Goal: Information Seeking & Learning: Learn about a topic

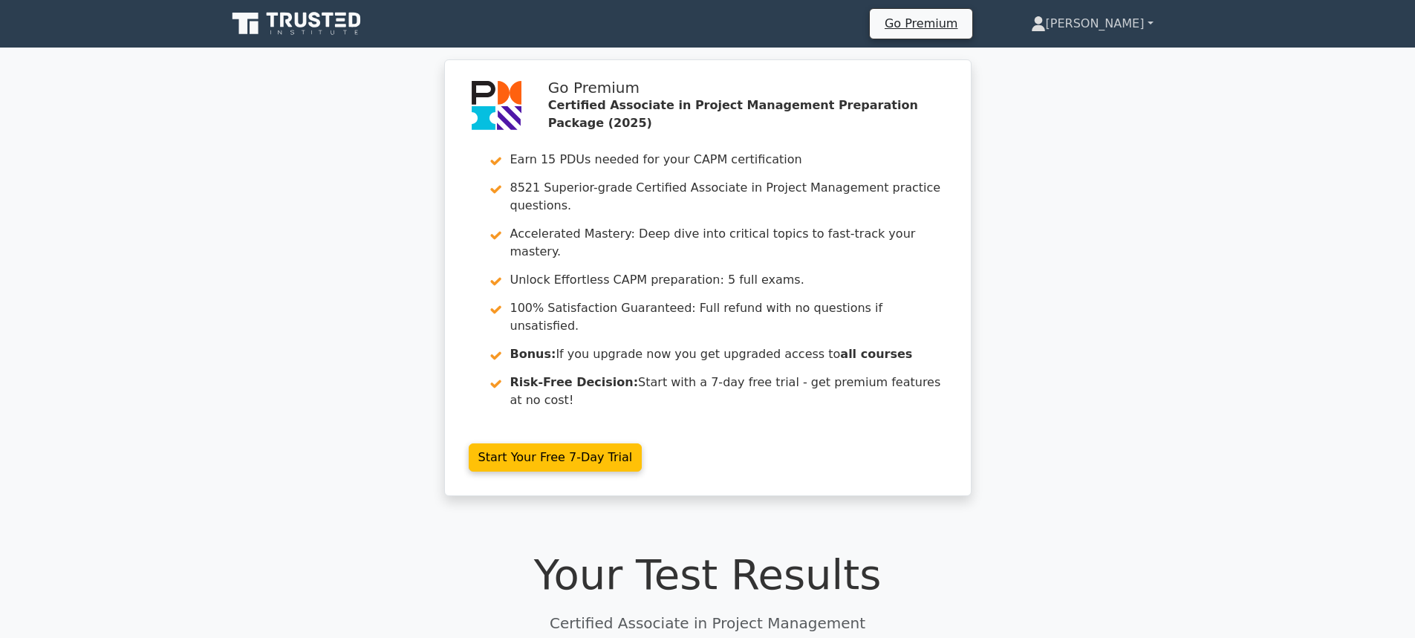
click at [1123, 27] on link "[PERSON_NAME]" at bounding box center [1092, 24] width 194 height 30
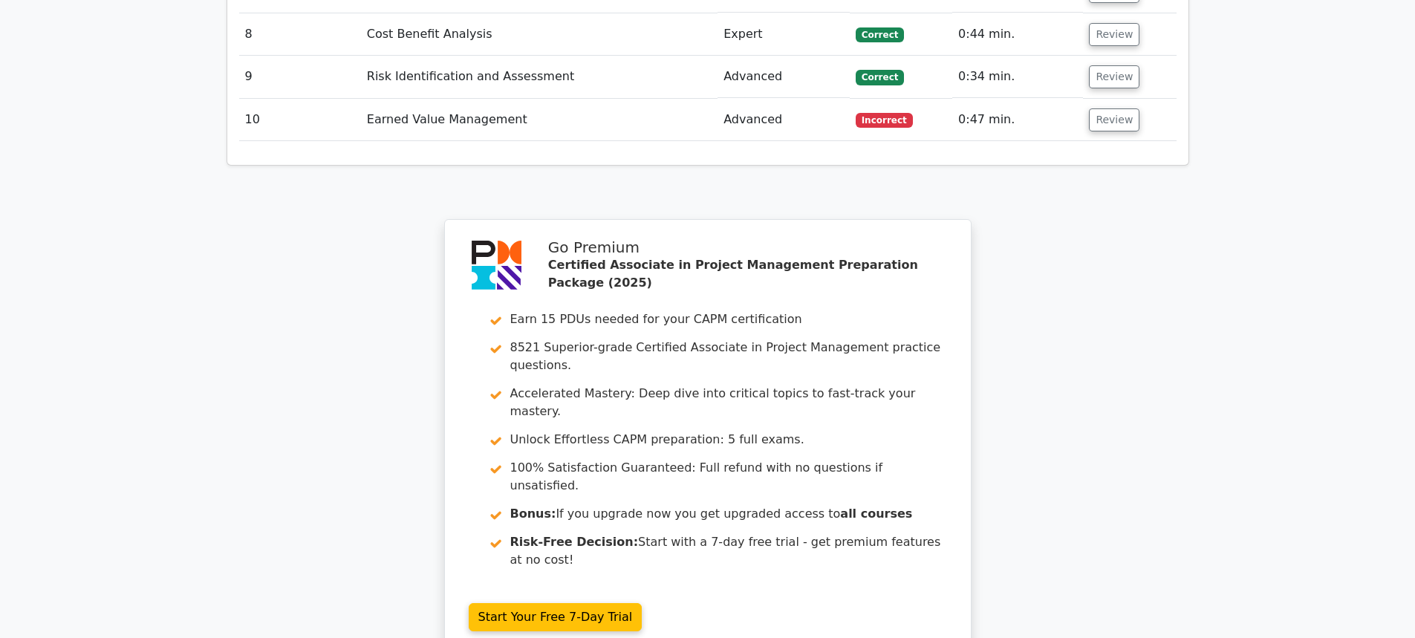
scroll to position [2733, 0]
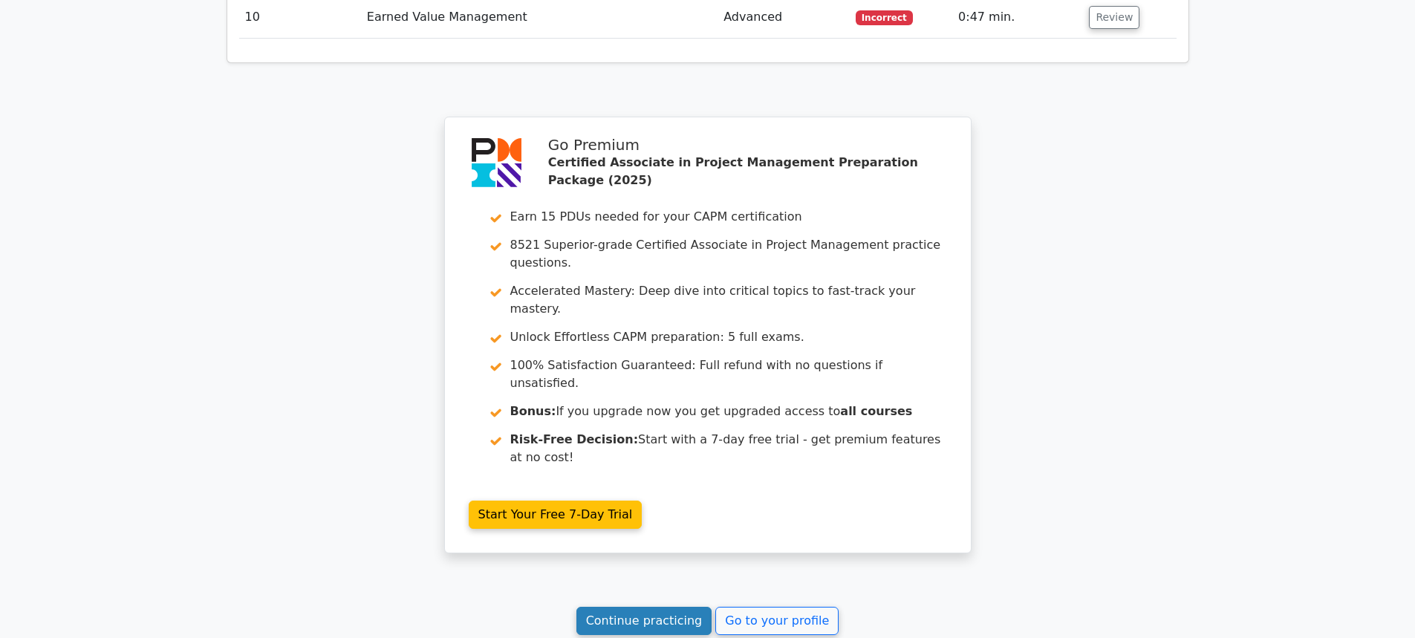
click at [651, 607] on link "Continue practicing" at bounding box center [644, 621] width 136 height 28
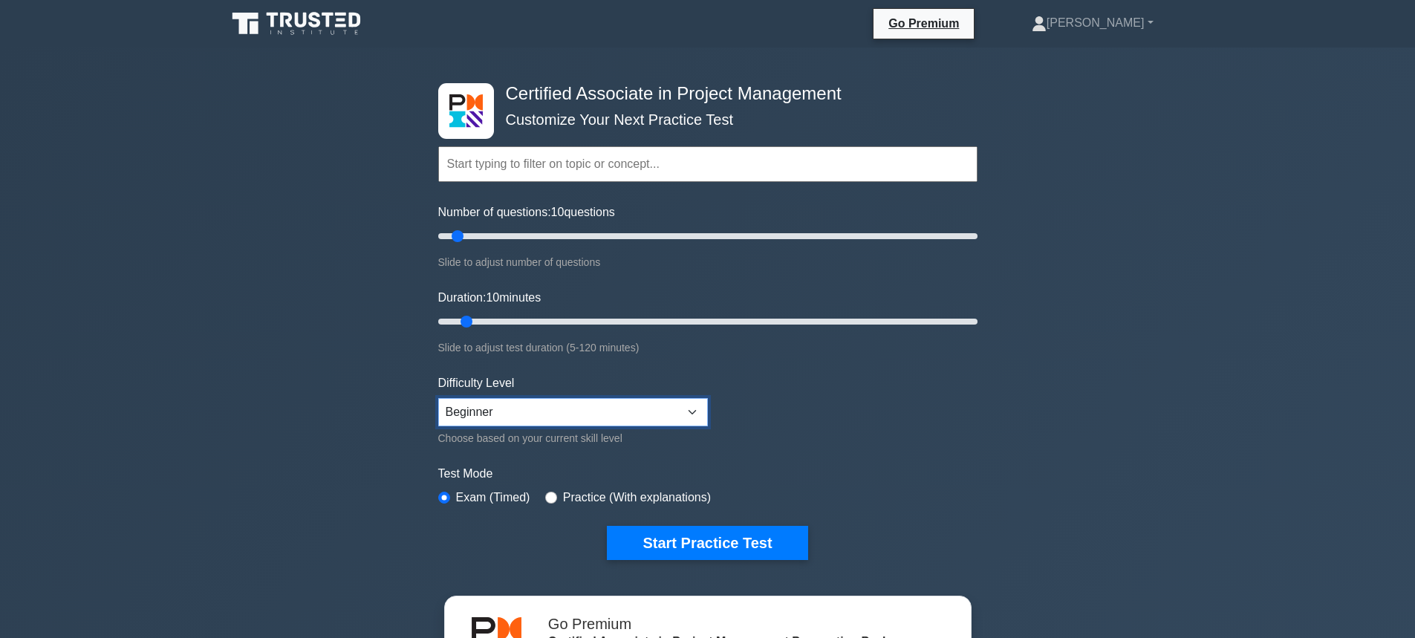
click at [596, 405] on select "Beginner Intermediate Expert" at bounding box center [573, 412] width 270 height 28
select select "intermediate"
click at [438, 398] on select "Beginner Intermediate Expert" at bounding box center [573, 412] width 270 height 28
click at [642, 533] on button "Start Practice Test" at bounding box center [707, 543] width 201 height 34
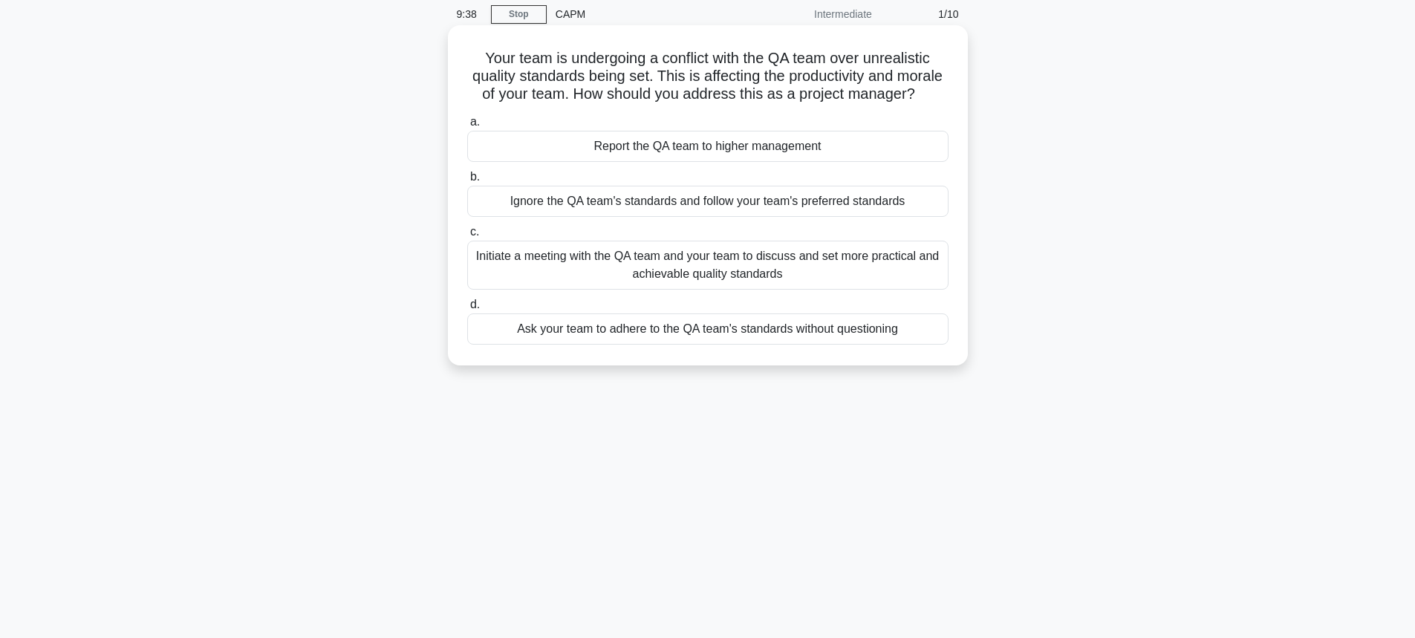
scroll to position [74, 0]
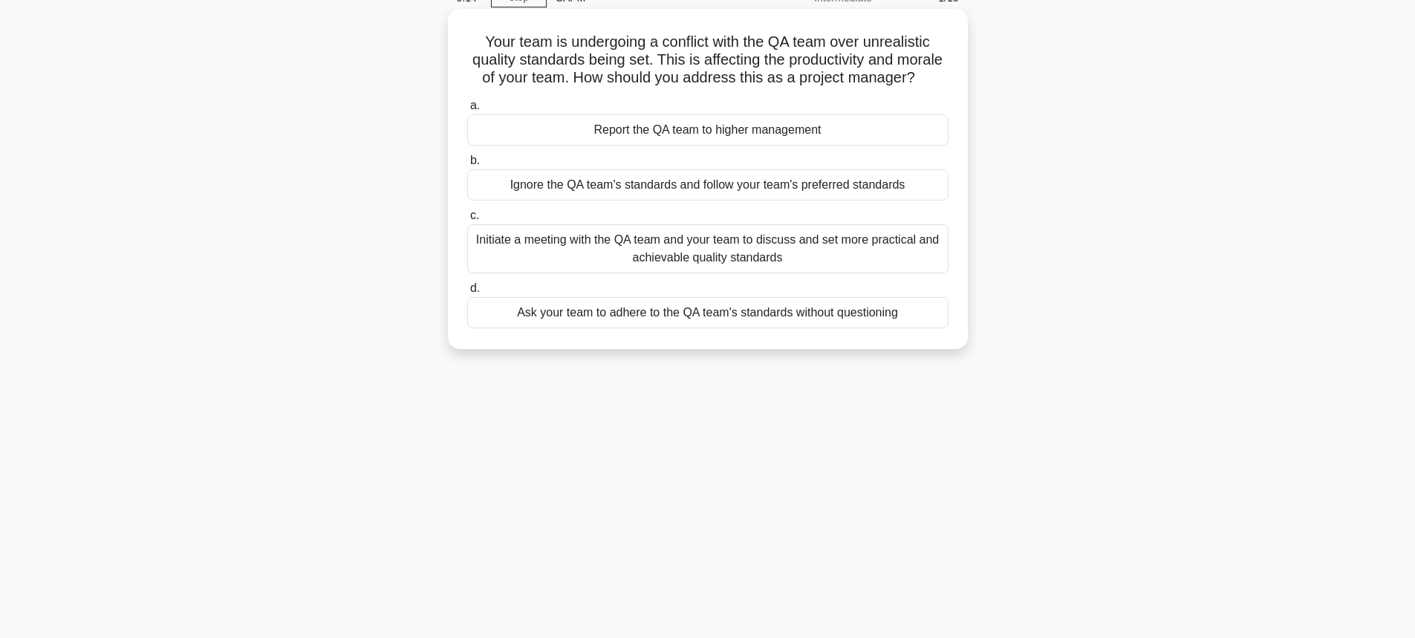
drag, startPoint x: 738, startPoint y: 100, endPoint x: 456, endPoint y: 42, distance: 288.0
click at [456, 42] on div "Your team is undergoing a conflict with the QA team over unrealistic quality st…" at bounding box center [708, 179] width 508 height 328
copy h5 "Your team is undergoing a conflict with the QA team over unrealistic quality st…"
click at [558, 273] on div "Initiate a meeting with the QA team and your team to discuss and set more pract…" at bounding box center [707, 248] width 481 height 49
click at [467, 221] on input "c. Initiate a meeting with the QA team and your team to discuss and set more pr…" at bounding box center [467, 216] width 0 height 10
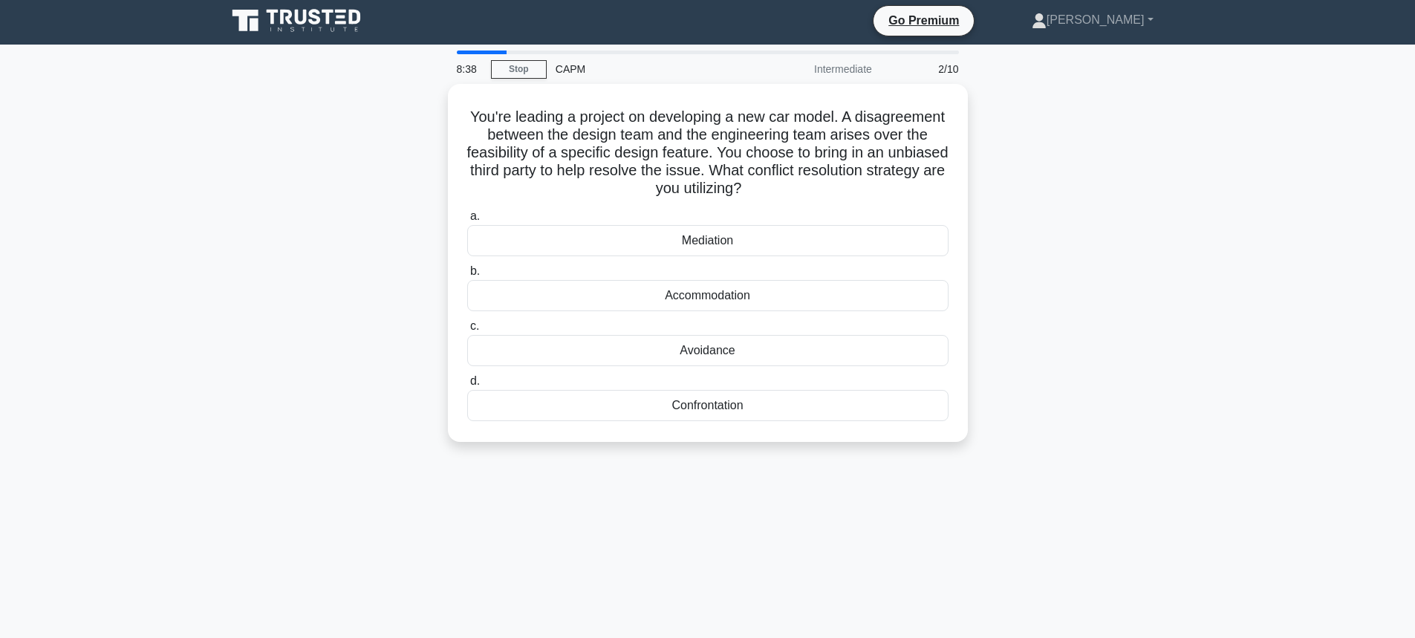
scroll to position [0, 0]
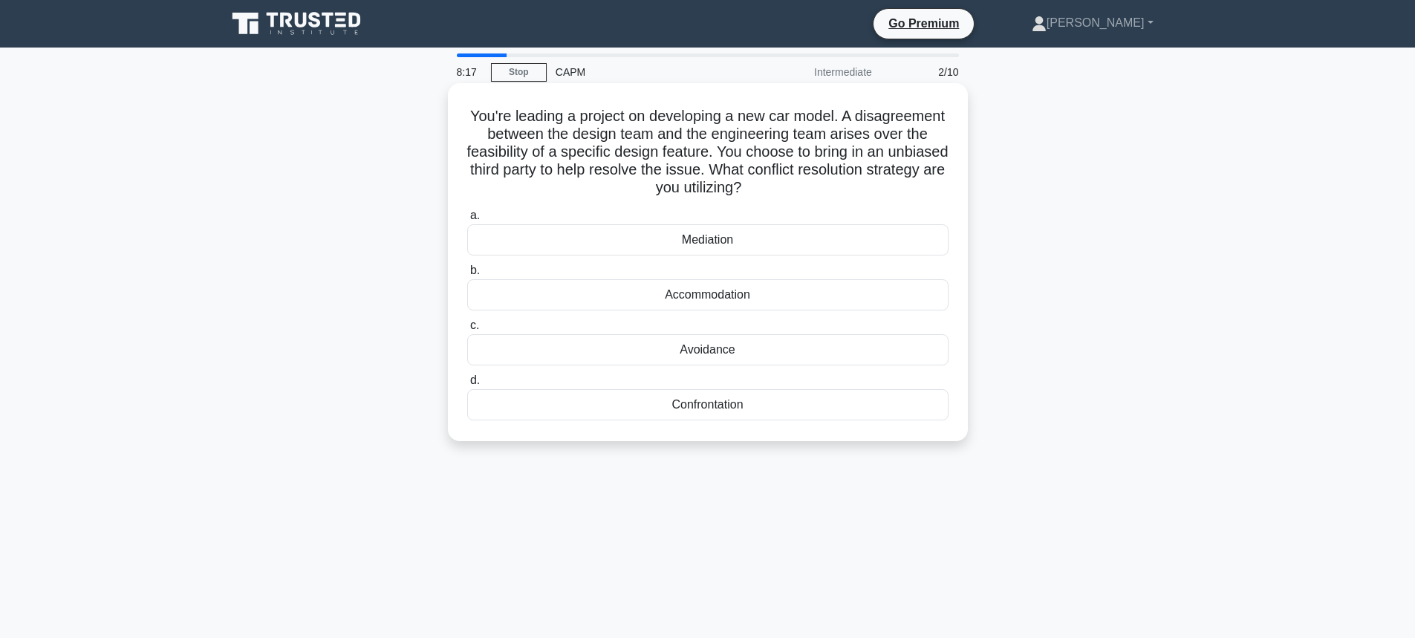
click at [668, 246] on div "Mediation" at bounding box center [707, 239] width 481 height 31
click at [467, 221] on input "a. Mediation" at bounding box center [467, 216] width 0 height 10
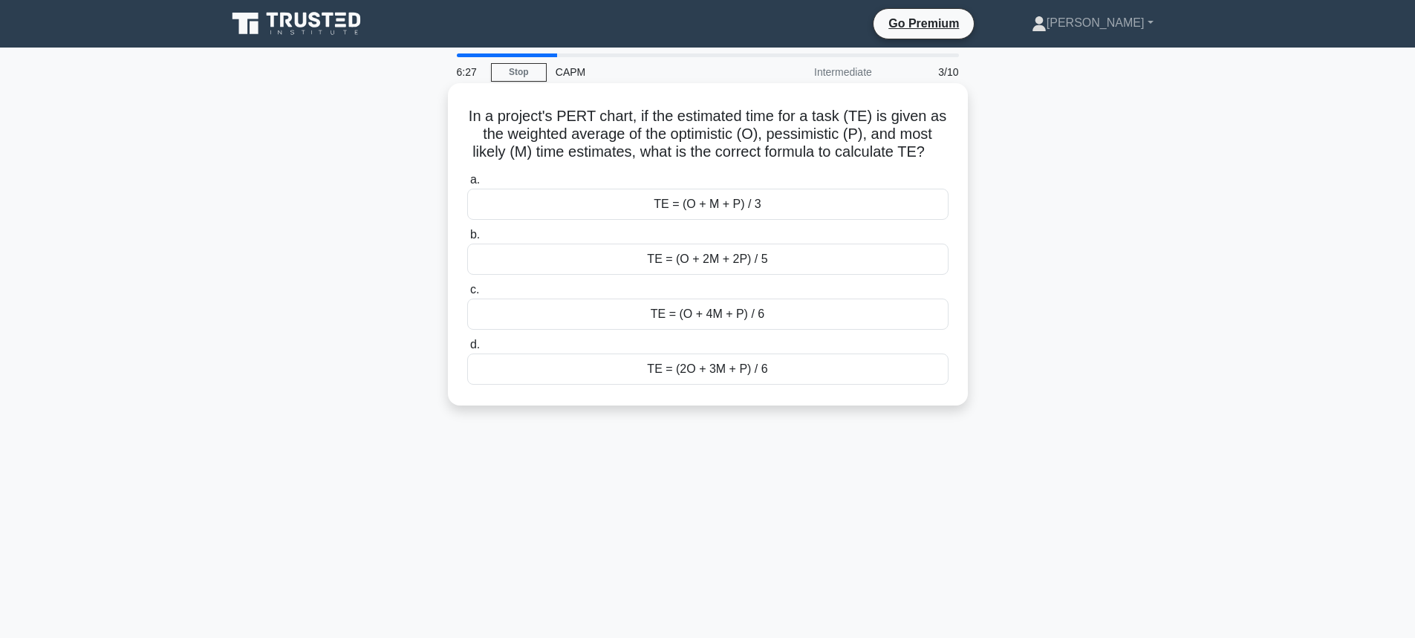
click at [709, 211] on div "TE = (O + M + P) / 3" at bounding box center [707, 204] width 481 height 31
click at [467, 185] on input "a. TE = (O + M + P) / 3" at bounding box center [467, 180] width 0 height 10
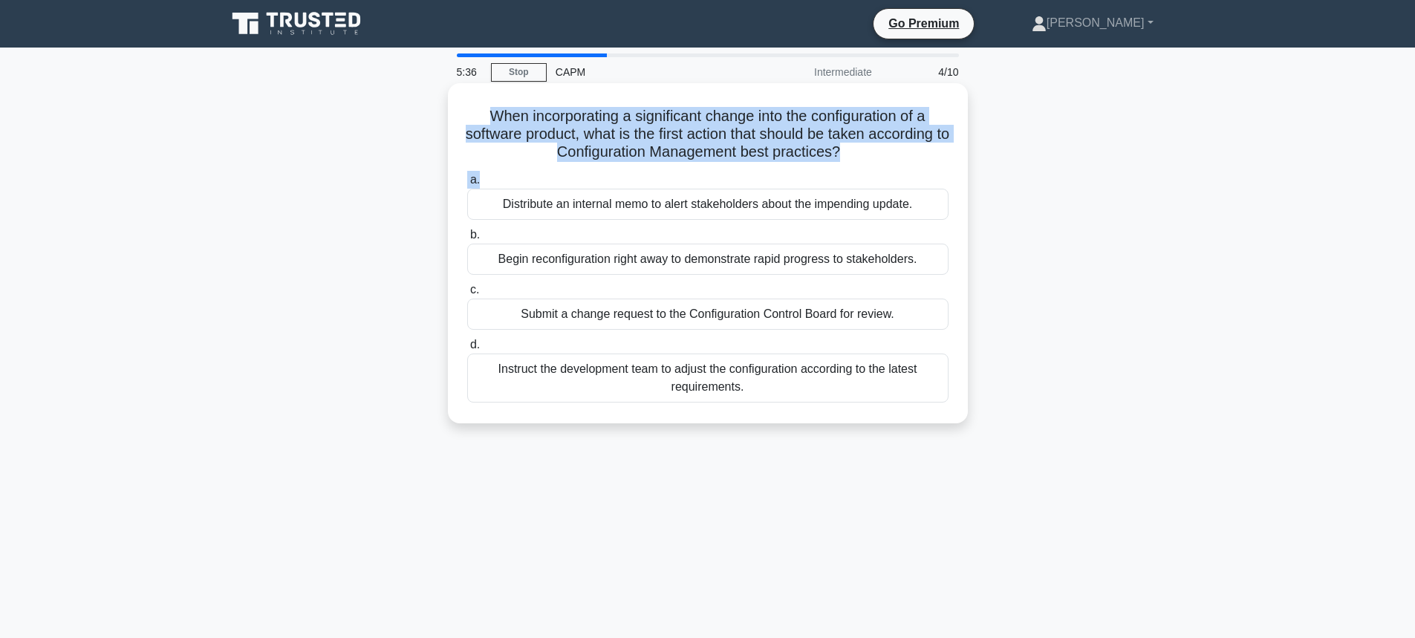
drag, startPoint x: 478, startPoint y: 113, endPoint x: 937, endPoint y: 174, distance: 463.0
click at [937, 174] on div "When incorporating a significant change into the configuration of a software pr…" at bounding box center [708, 253] width 508 height 328
copy div "When incorporating a significant change into the configuration of a software pr…"
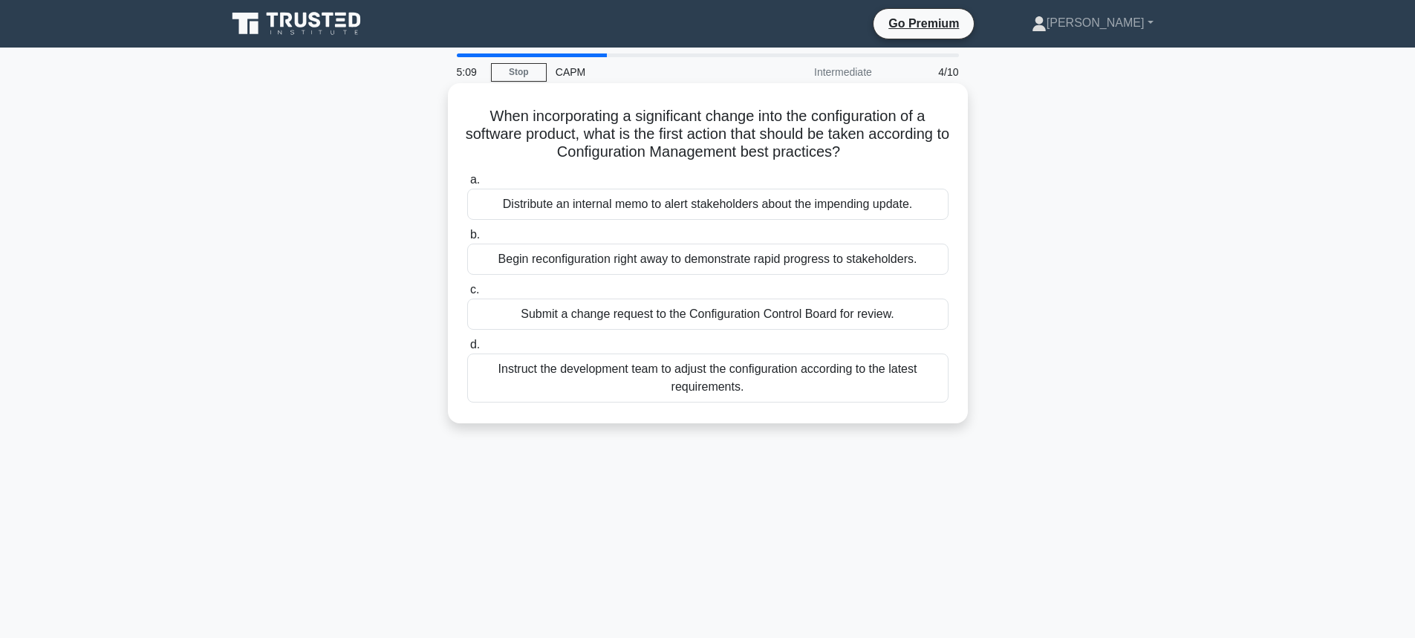
click at [617, 322] on div "Submit a change request to the Configuration Control Board for review." at bounding box center [707, 314] width 481 height 31
click at [467, 295] on input "c. Submit a change request to the Configuration Control Board for review." at bounding box center [467, 290] width 0 height 10
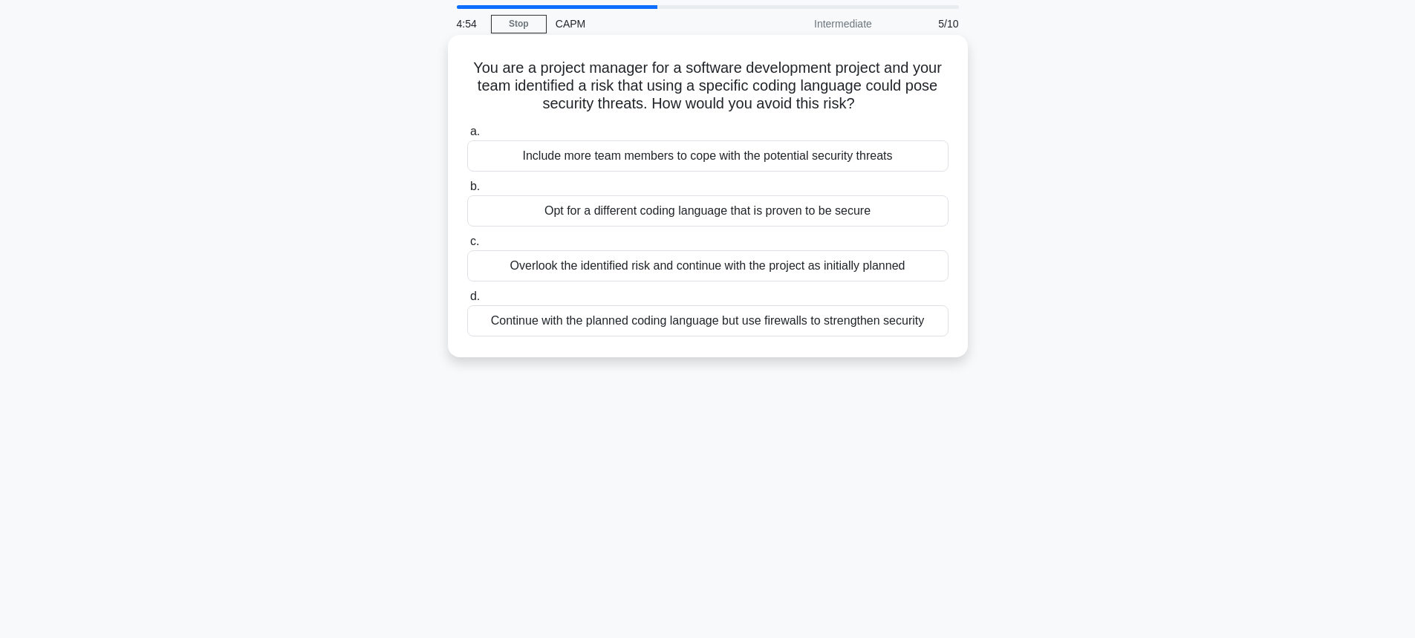
scroll to position [74, 0]
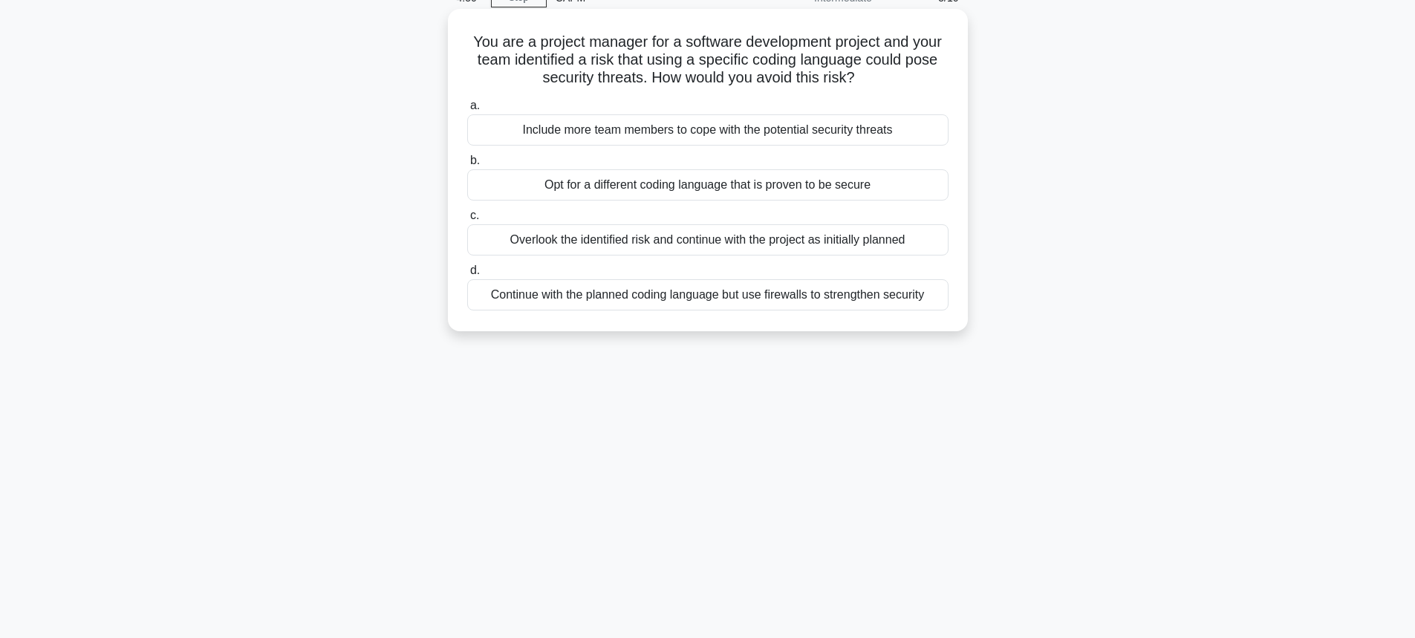
click at [668, 189] on div "Opt for a different coding language that is proven to be secure" at bounding box center [707, 184] width 481 height 31
click at [467, 166] on input "b. Opt for a different coding language that is proven to be secure" at bounding box center [467, 161] width 0 height 10
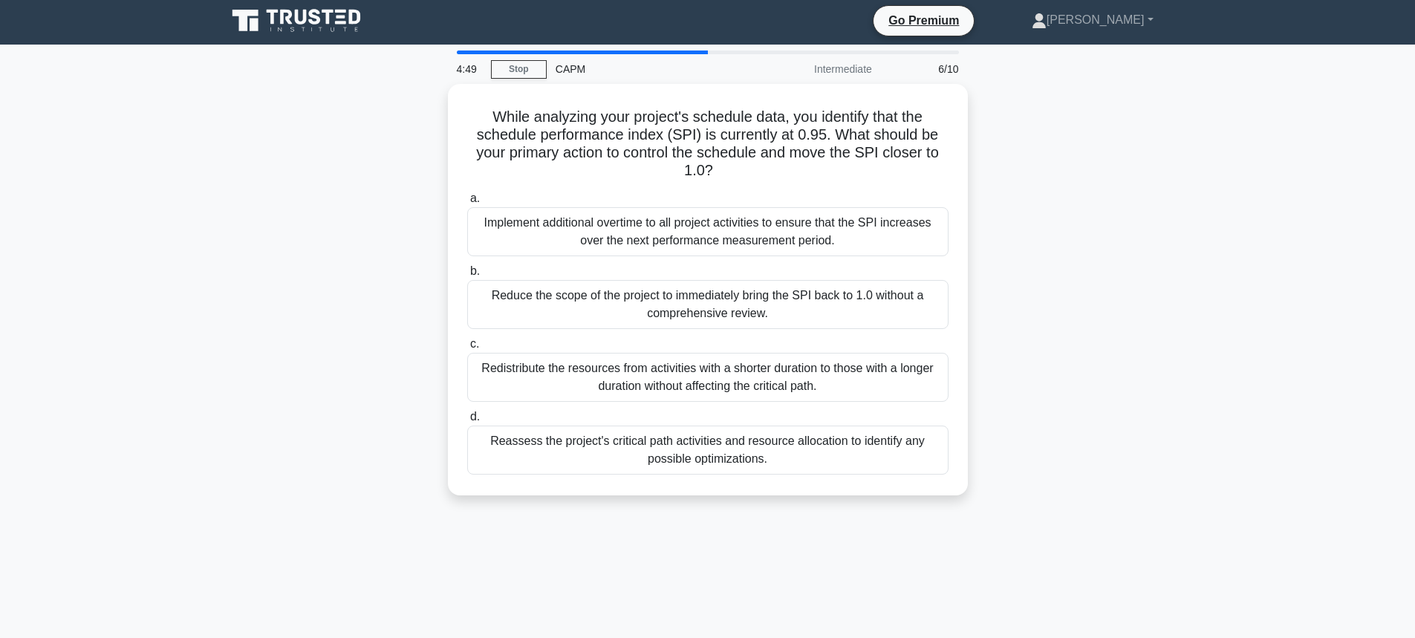
scroll to position [0, 0]
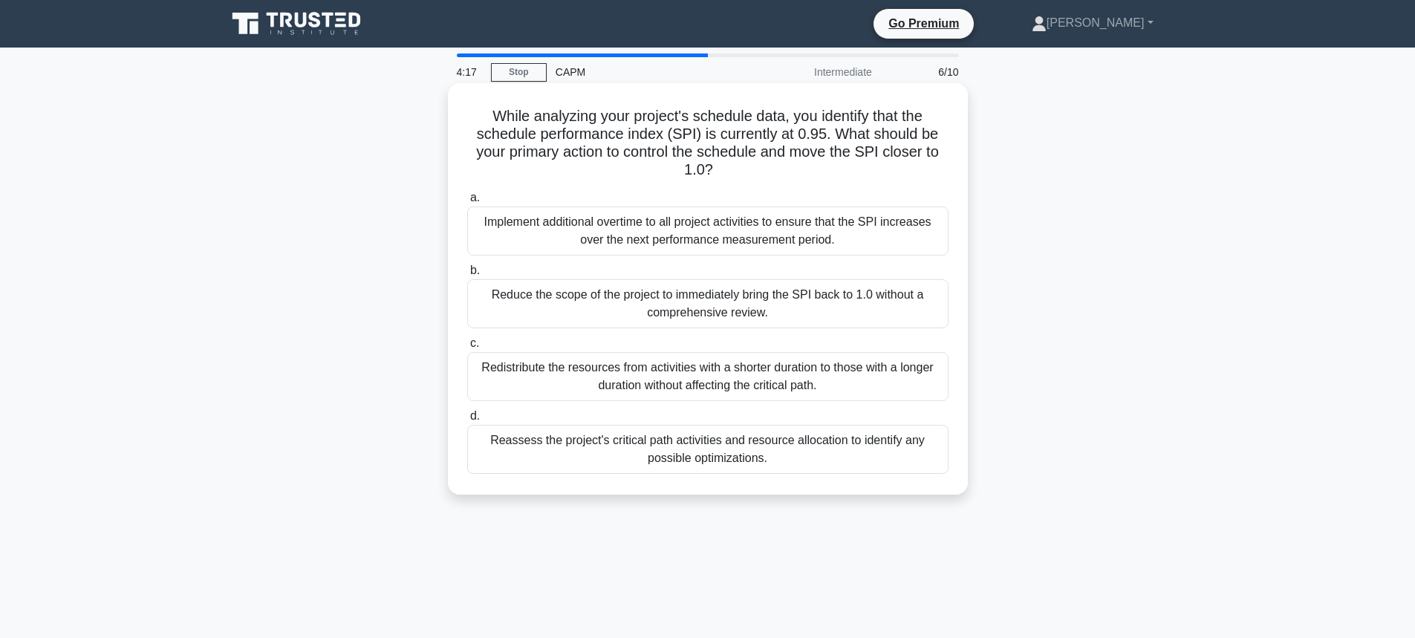
drag, startPoint x: 720, startPoint y: 449, endPoint x: 727, endPoint y: 454, distance: 8.5
click at [727, 454] on div "Reassess the project's critical path activities and resource allocation to iden…" at bounding box center [707, 449] width 481 height 49
click at [467, 421] on input "d. Reassess the project's critical path activities and resource allocation to i…" at bounding box center [467, 416] width 0 height 10
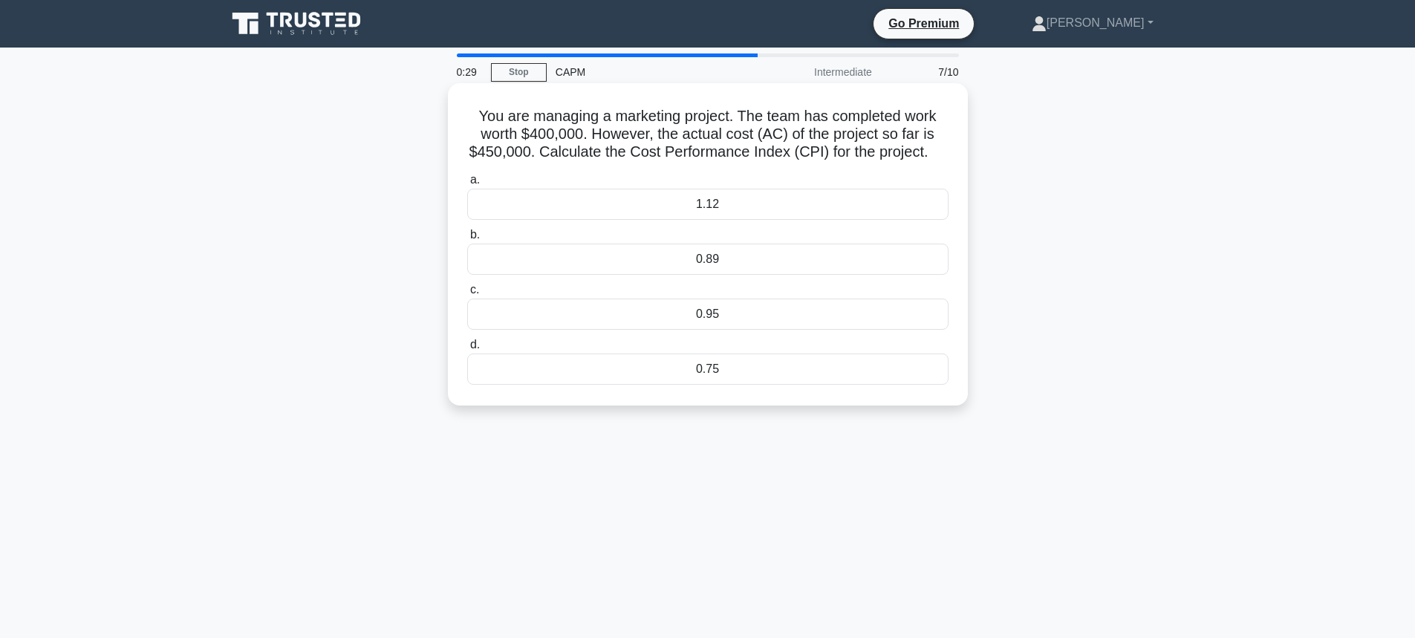
click at [661, 275] on div "0.89" at bounding box center [707, 259] width 481 height 31
click at [467, 240] on input "b. 0.89" at bounding box center [467, 235] width 0 height 10
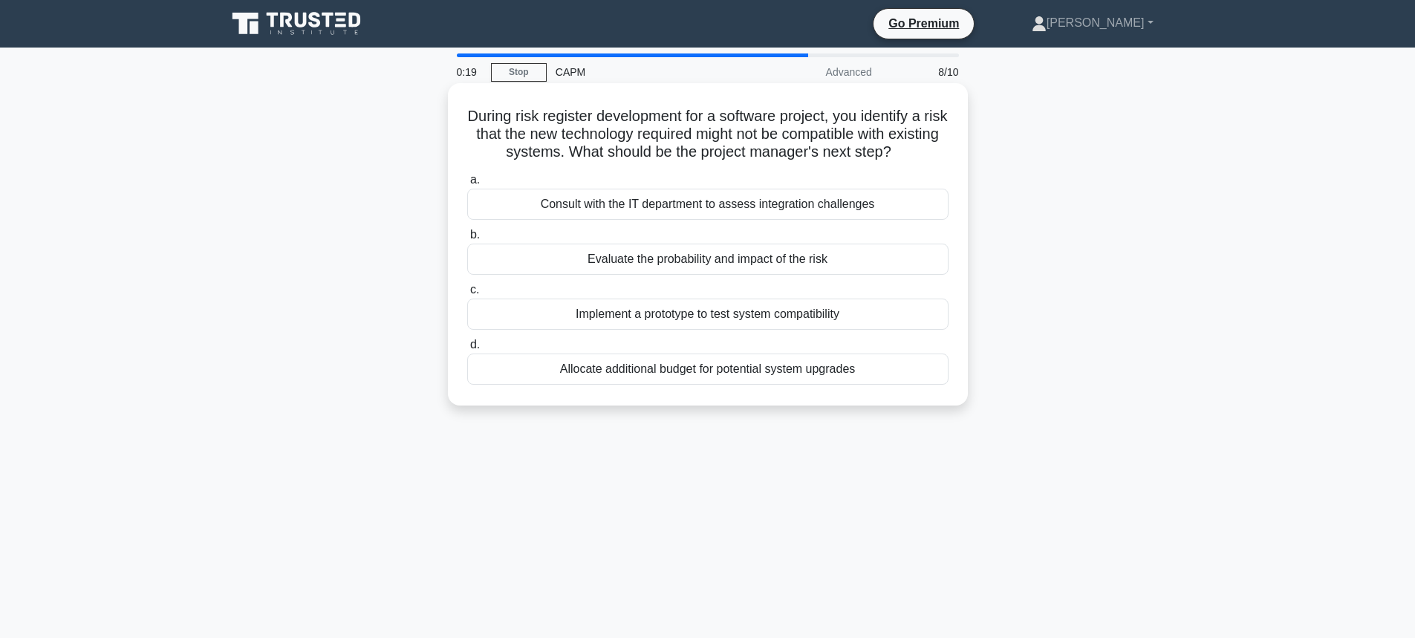
click at [617, 310] on div "Implement a prototype to test system compatibility" at bounding box center [707, 314] width 481 height 31
click at [467, 295] on input "c. Implement a prototype to test system compatibility" at bounding box center [467, 290] width 0 height 10
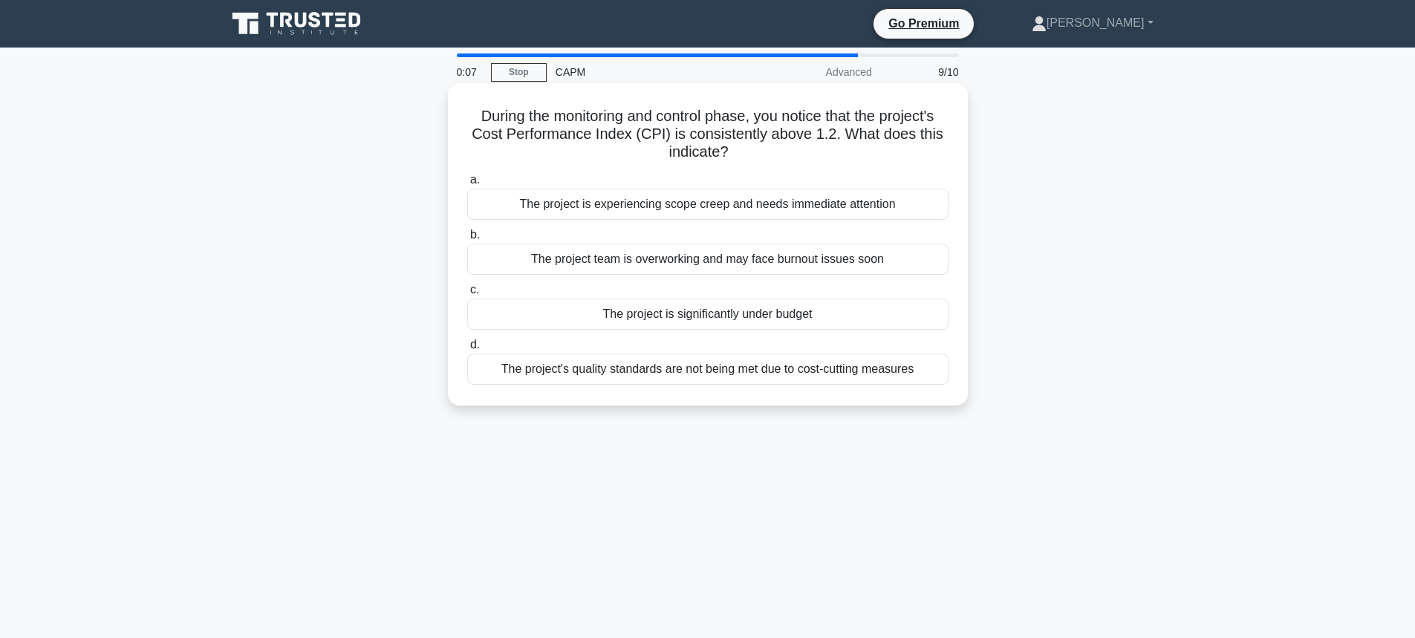
click at [641, 321] on div "The project is significantly under budget" at bounding box center [707, 314] width 481 height 31
click at [467, 295] on input "c. The project is significantly under budget" at bounding box center [467, 290] width 0 height 10
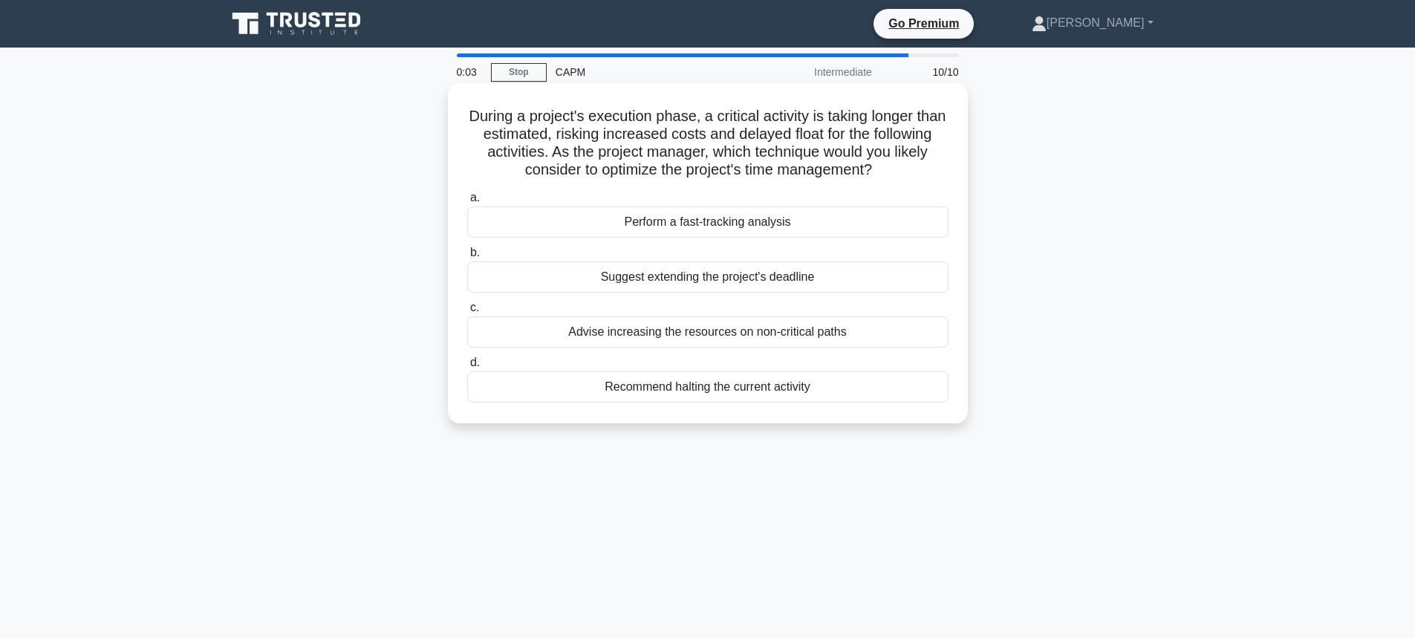
click at [683, 383] on div "Recommend halting the current activity" at bounding box center [707, 386] width 481 height 31
click at [467, 368] on input "d. Recommend halting the current activity" at bounding box center [467, 363] width 0 height 10
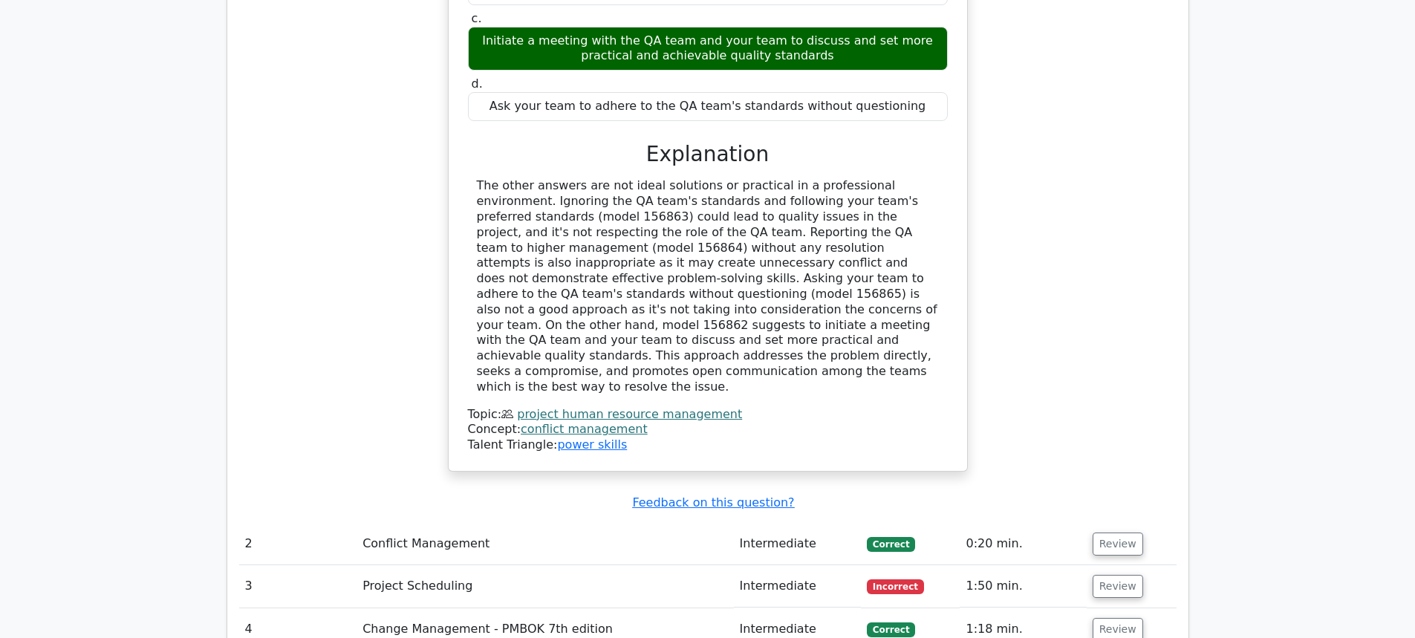
scroll to position [1632, 0]
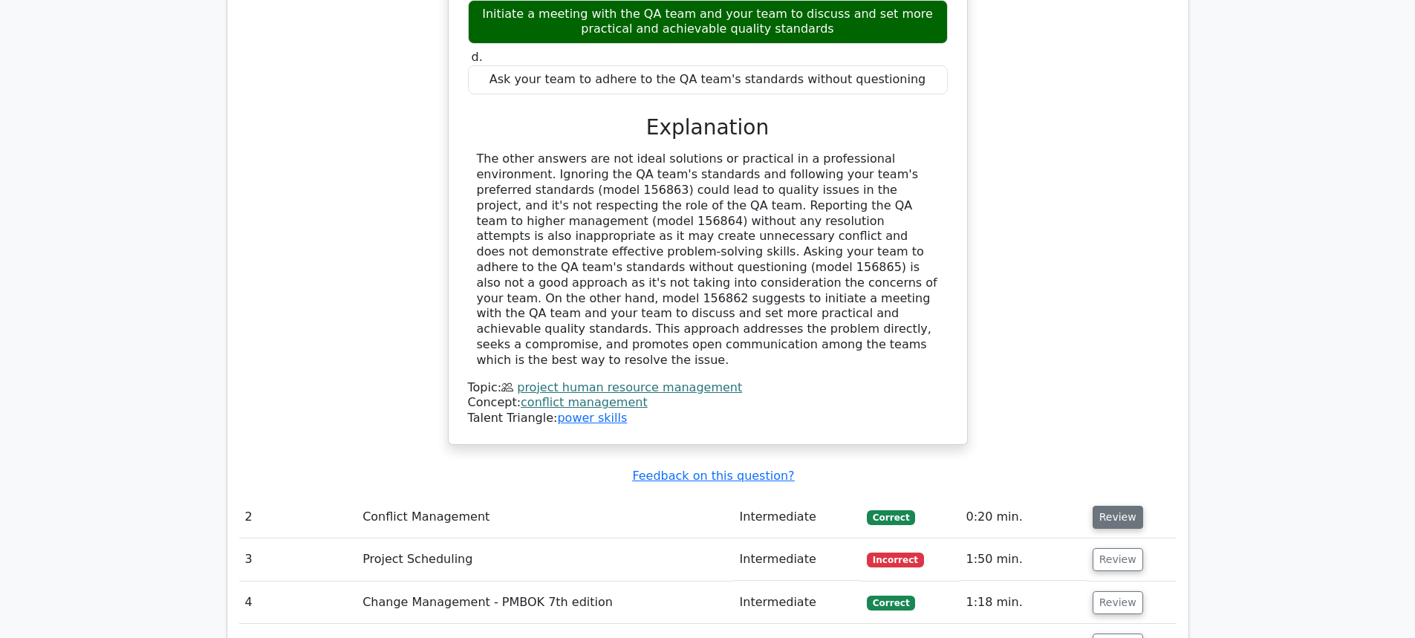
click at [1118, 506] on button "Review" at bounding box center [1118, 517] width 51 height 23
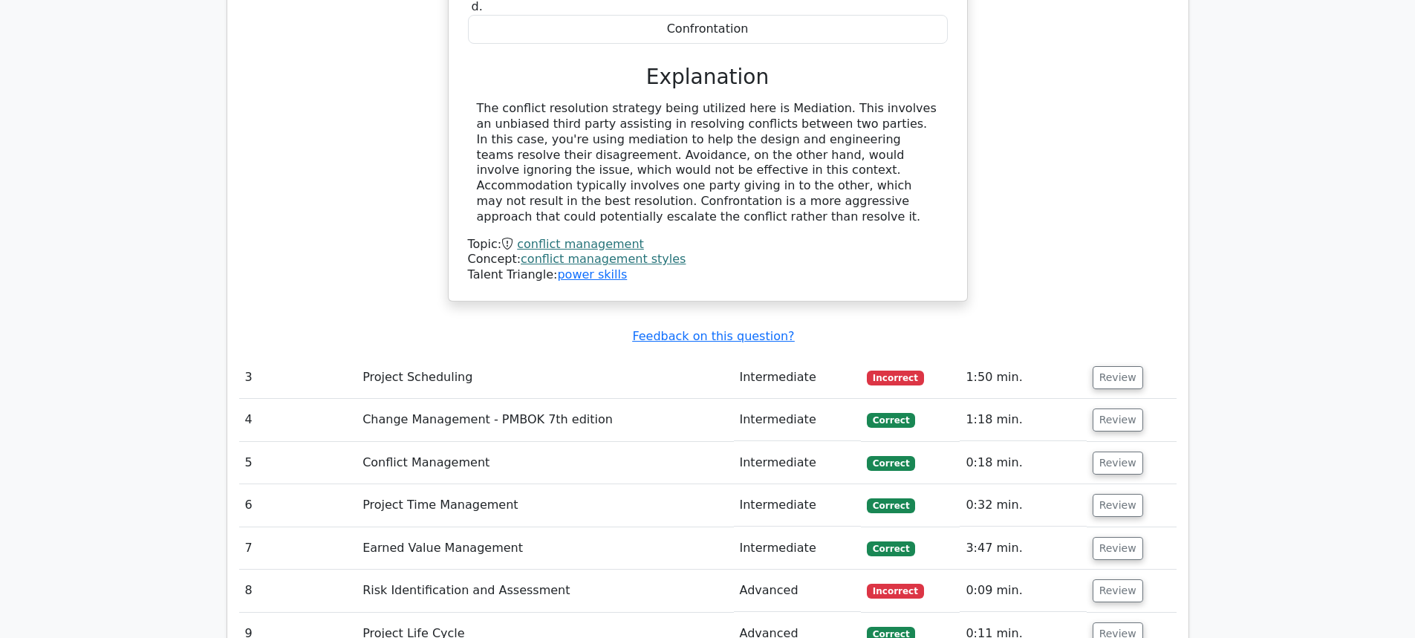
scroll to position [2449, 0]
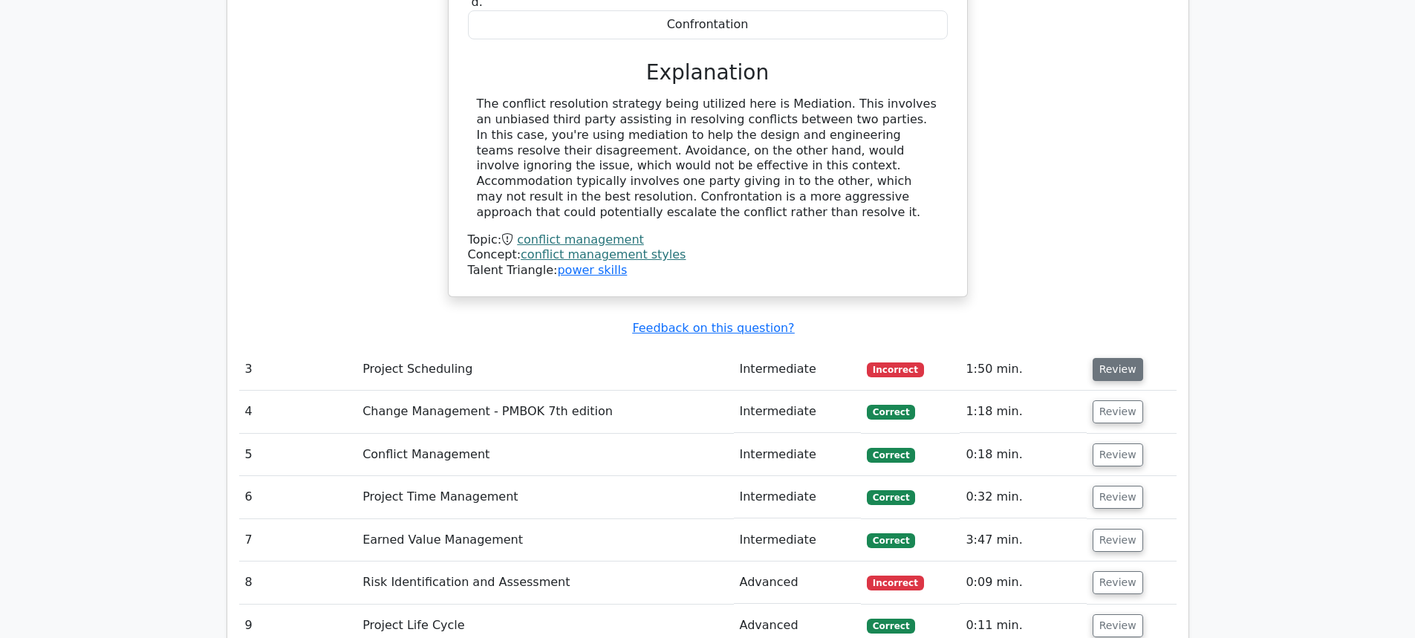
click at [1106, 358] on button "Review" at bounding box center [1118, 369] width 51 height 23
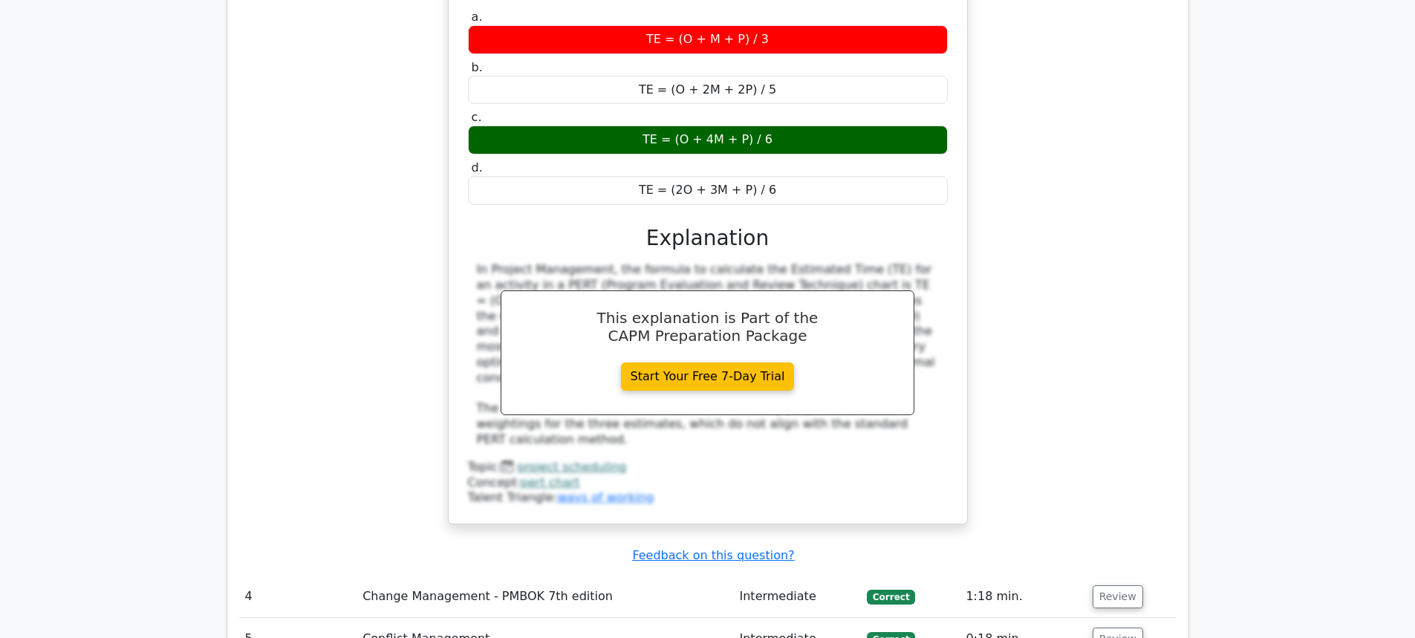
scroll to position [3117, 0]
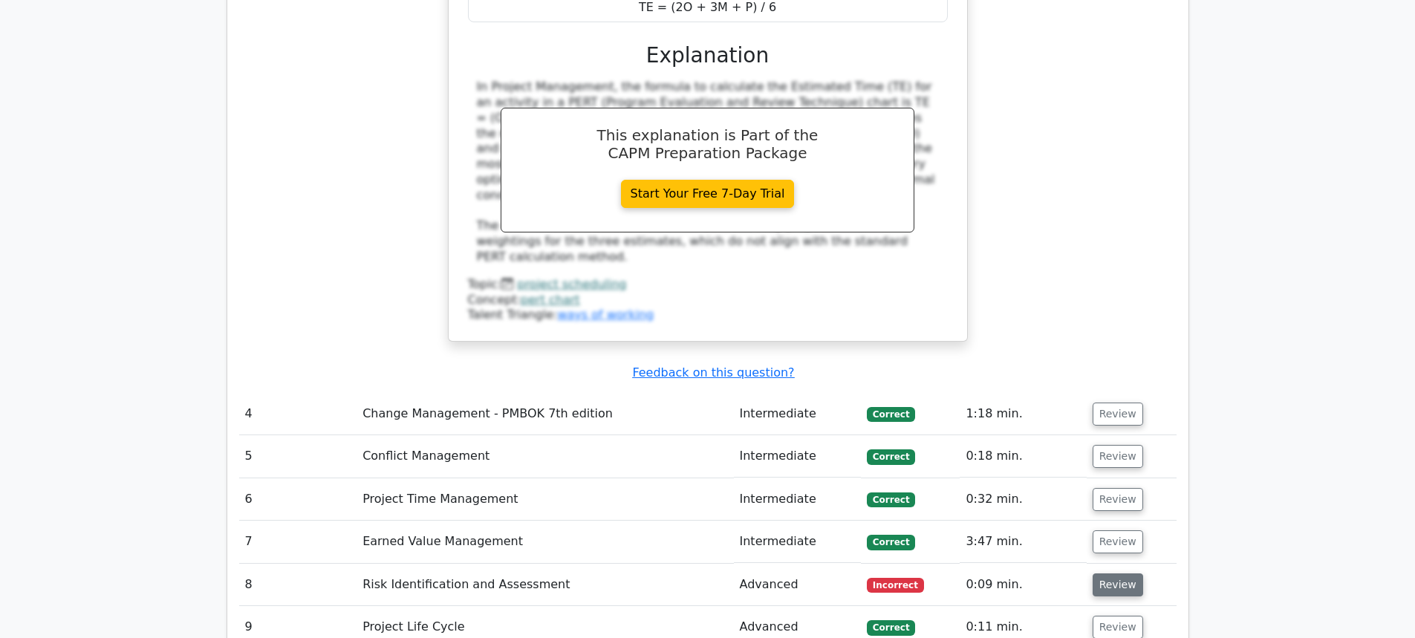
click at [1114, 573] on button "Review" at bounding box center [1118, 584] width 51 height 23
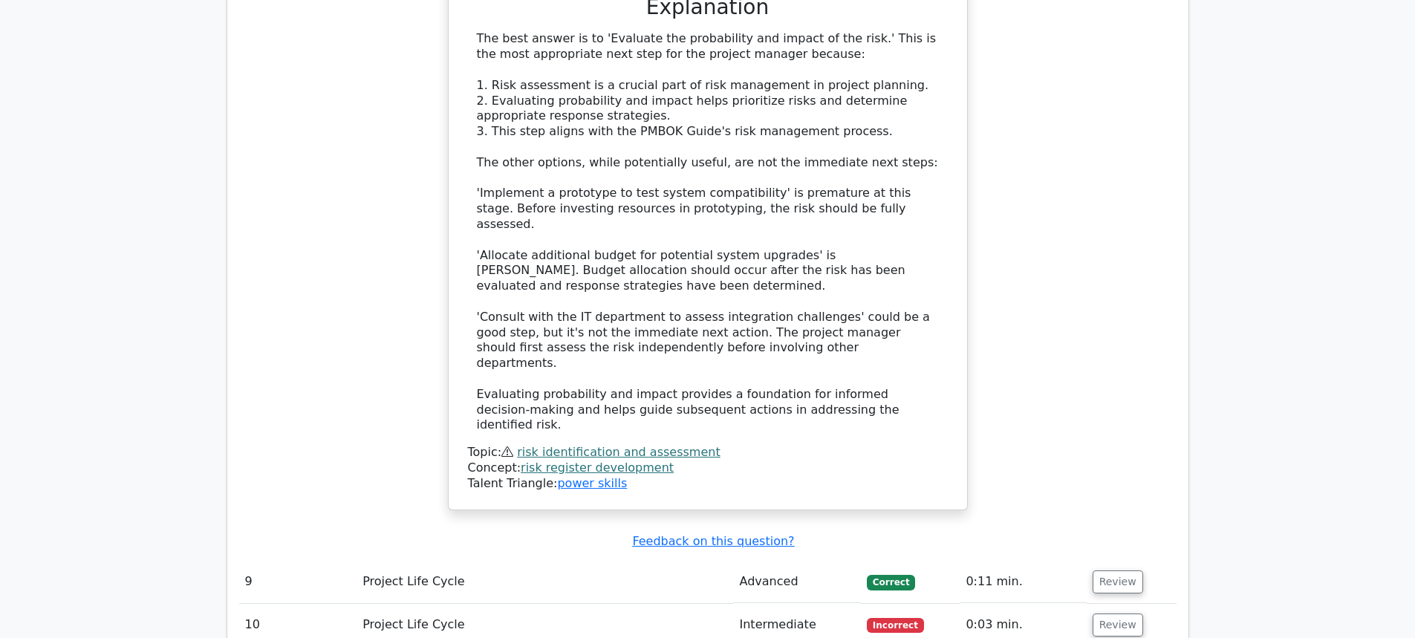
scroll to position [4157, 0]
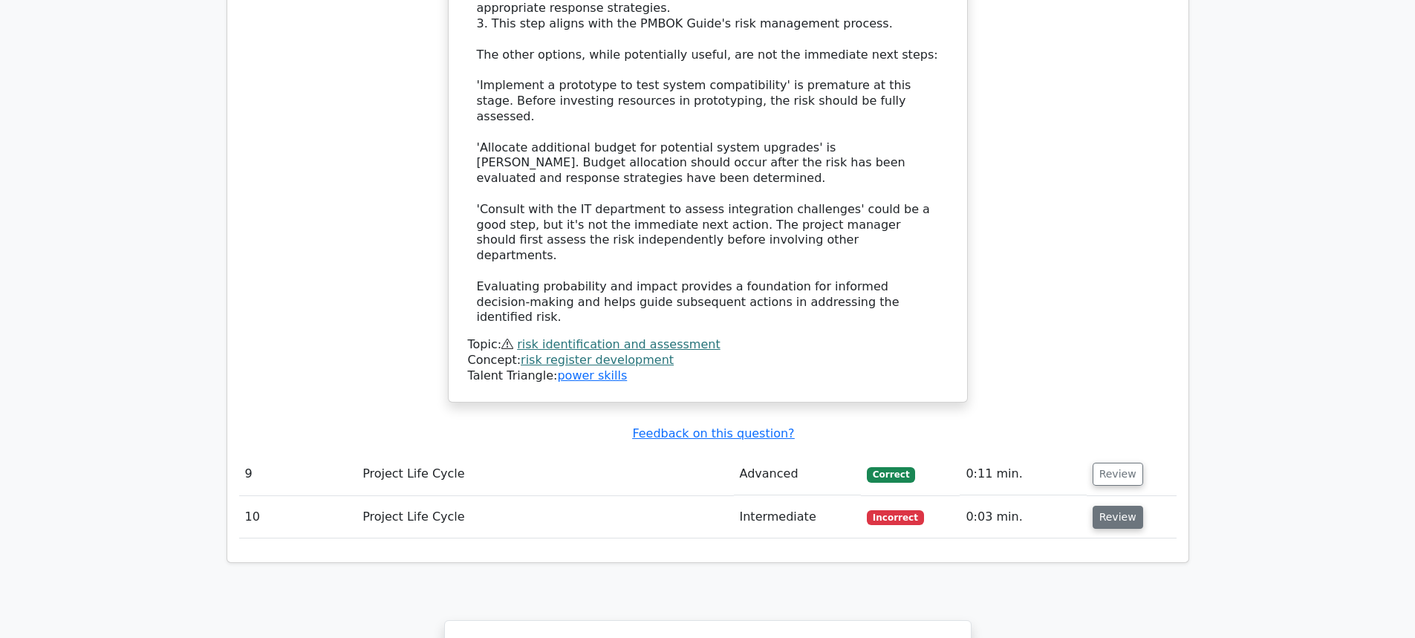
click at [1130, 506] on button "Review" at bounding box center [1118, 517] width 51 height 23
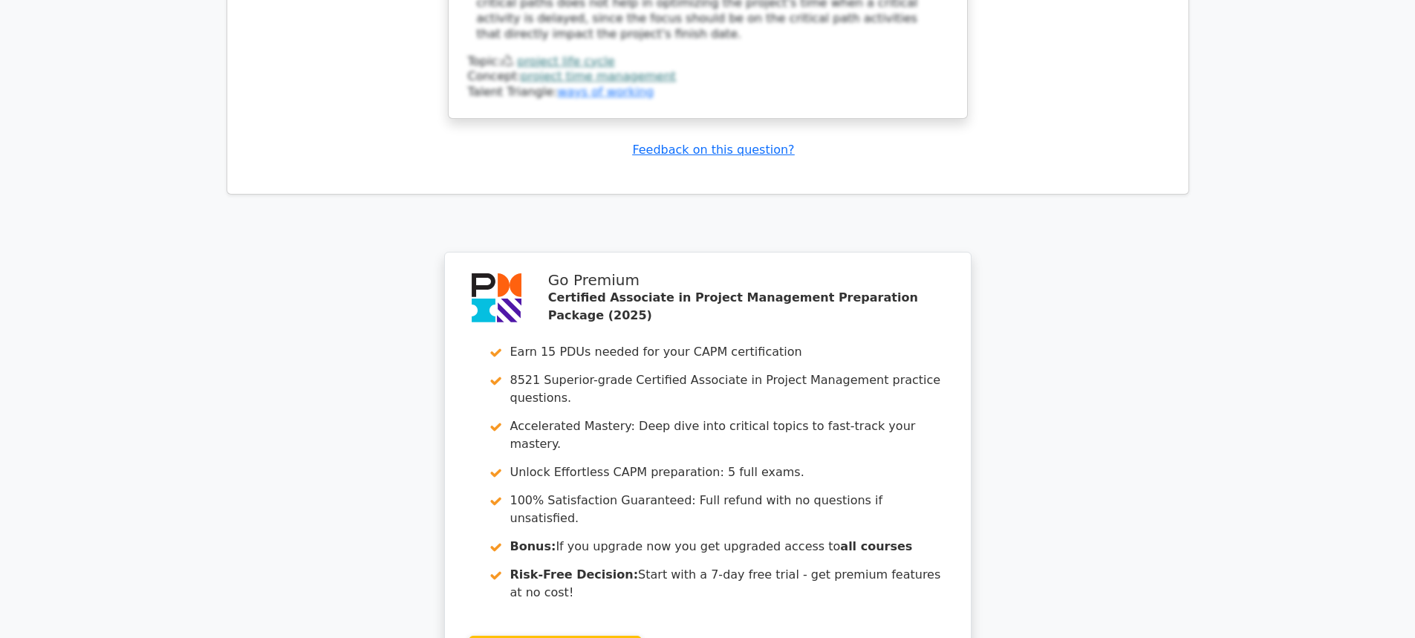
scroll to position [5326, 0]
